Goal: Task Accomplishment & Management: Manage account settings

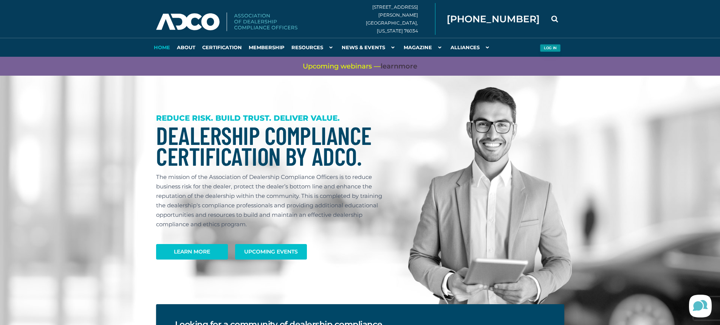
click at [554, 45] on button "Log in" at bounding box center [550, 48] width 21 height 8
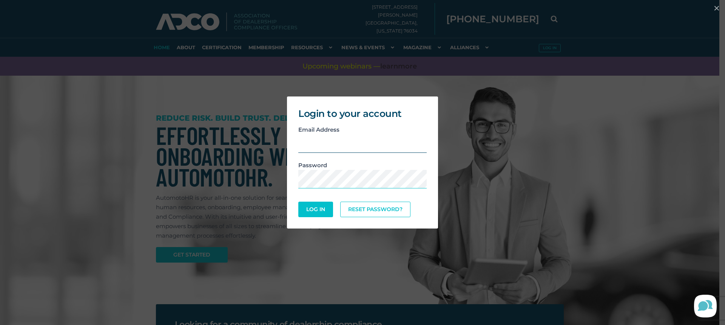
click at [316, 145] on input "email" at bounding box center [363, 143] width 128 height 19
type input "A"
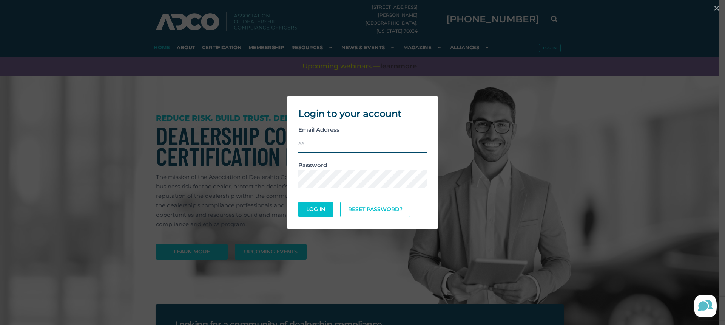
type input "a"
type input "aryals@dreamautomotive.com"
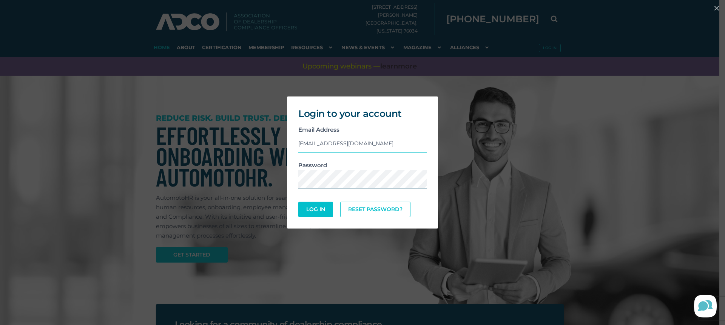
click at [299, 201] on button "Log In" at bounding box center [316, 208] width 35 height 15
click at [353, 212] on link "Reset Password?" at bounding box center [375, 209] width 67 height 15
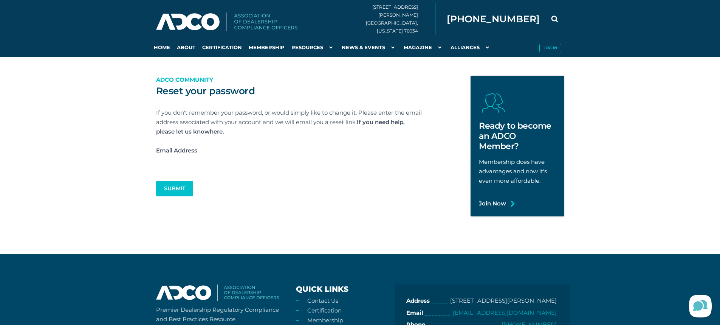
click at [187, 167] on input "Email Address" at bounding box center [290, 164] width 268 height 18
type input "[EMAIL_ADDRESS][DOMAIN_NAME]"
click at [177, 187] on button "Submit" at bounding box center [174, 188] width 35 height 15
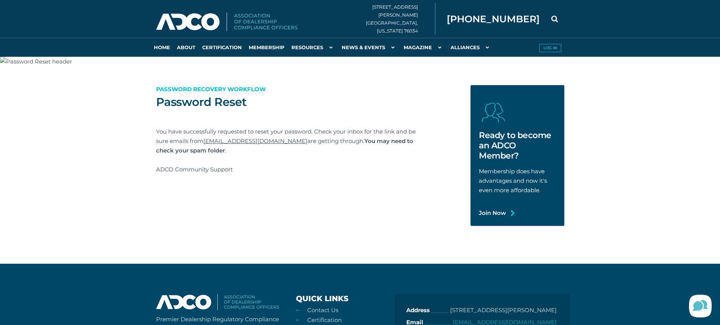
click at [226, 142] on link "no-reply@adcocommunity.com" at bounding box center [255, 140] width 104 height 7
click at [197, 210] on div "Password Reset Password Recovery Workflow You have successfully requested to re…" at bounding box center [290, 155] width 280 height 141
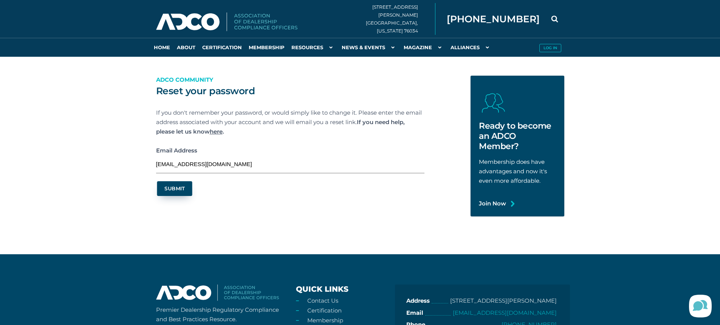
click at [170, 189] on button "Submit" at bounding box center [174, 188] width 35 height 15
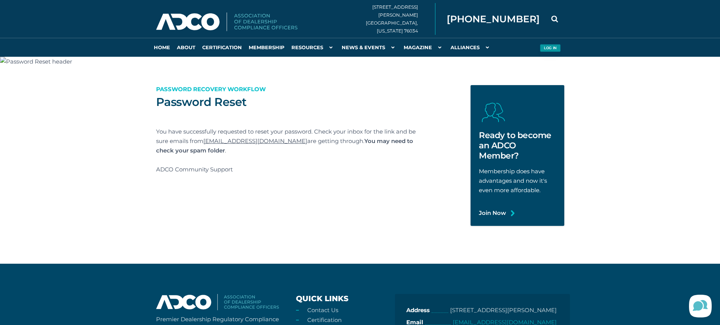
click at [551, 48] on button "Log in" at bounding box center [550, 48] width 21 height 8
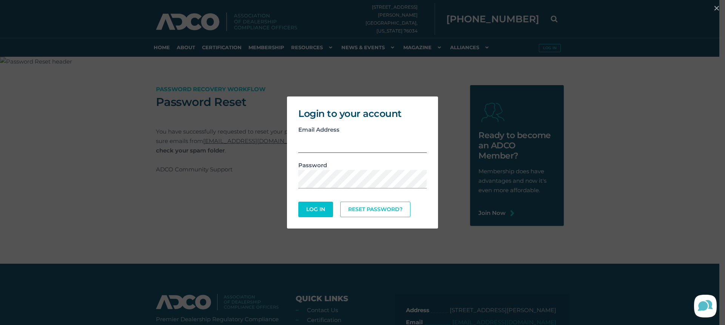
click at [314, 147] on input "email" at bounding box center [363, 143] width 128 height 19
type input "aryals@dreamautomotive.com"
click at [299, 201] on button "Log In" at bounding box center [316, 208] width 35 height 15
click at [392, 167] on div "Password" at bounding box center [363, 178] width 140 height 36
drag, startPoint x: 452, startPoint y: 233, endPoint x: 418, endPoint y: 236, distance: 33.4
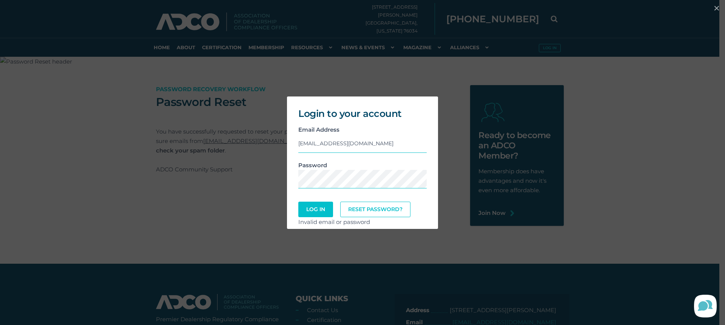
click at [450, 234] on div "Login to your account Email Address aryals@dreamautomotive.com Password Log In …" at bounding box center [362, 162] width 725 height 325
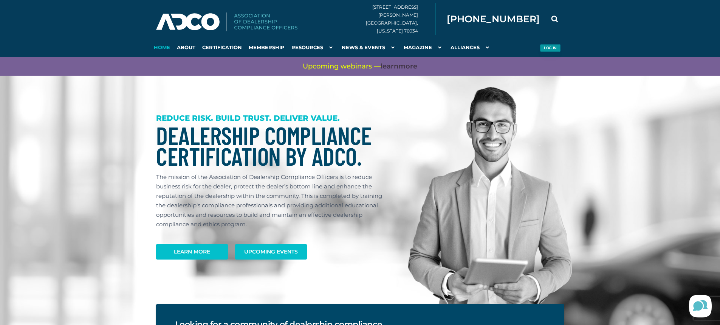
click at [551, 45] on button "Log in" at bounding box center [550, 48] width 21 height 8
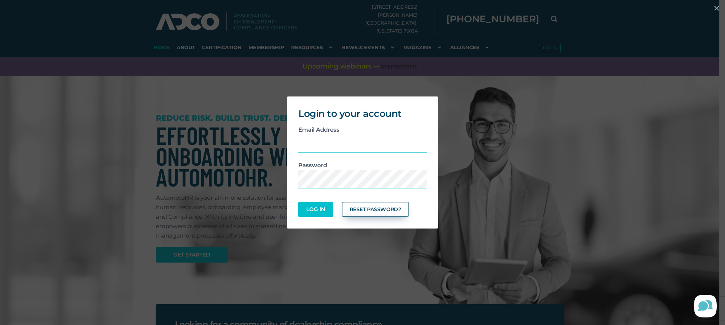
click at [368, 206] on link "Reset Password?" at bounding box center [375, 209] width 67 height 15
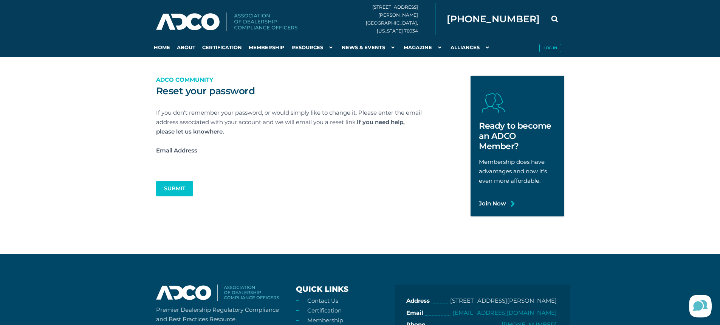
click at [210, 162] on input "Email Address" at bounding box center [290, 164] width 268 height 18
type input "A"
type input "aaron_ryals@aol.com"
click button "Submit" at bounding box center [0, 0] width 0 height 0
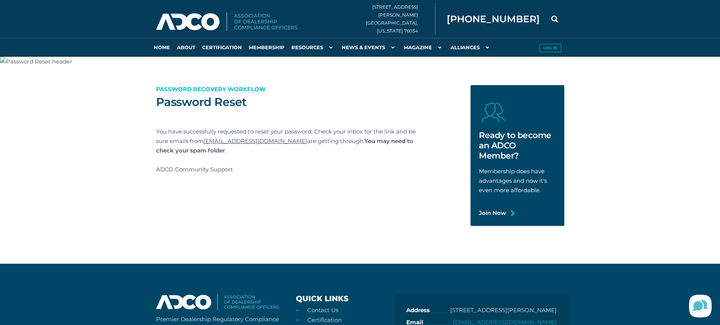
click at [230, 141] on link "[EMAIL_ADDRESS][DOMAIN_NAME]" at bounding box center [255, 140] width 104 height 7
click at [235, 197] on div "Password Reset Password Recovery Workflow You have successfully requested to re…" at bounding box center [290, 155] width 280 height 141
